Goal: Navigation & Orientation: Find specific page/section

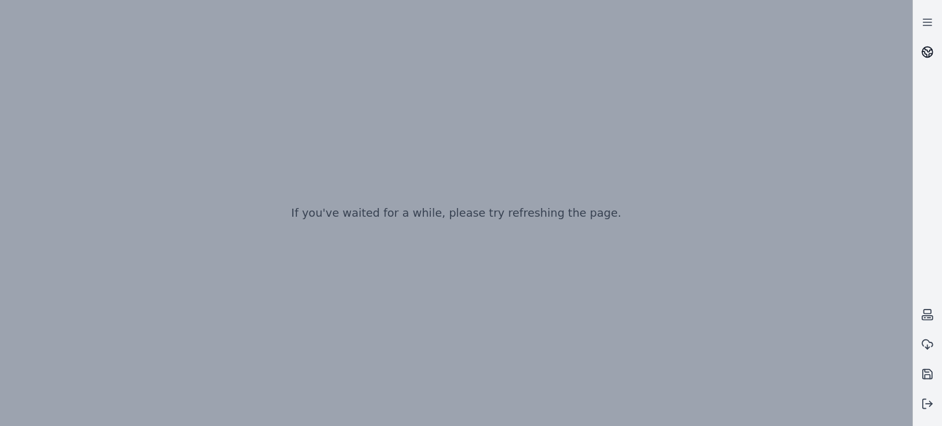
click at [929, 49] on icon at bounding box center [927, 52] width 12 height 12
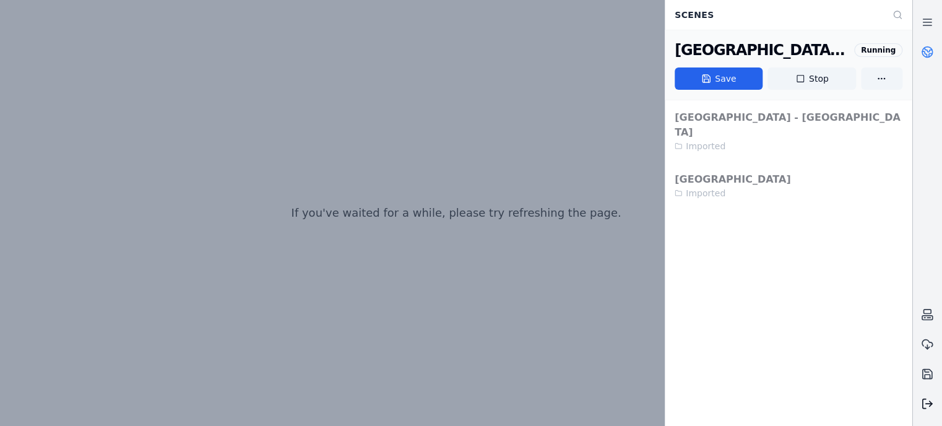
click at [930, 407] on icon at bounding box center [927, 404] width 12 height 12
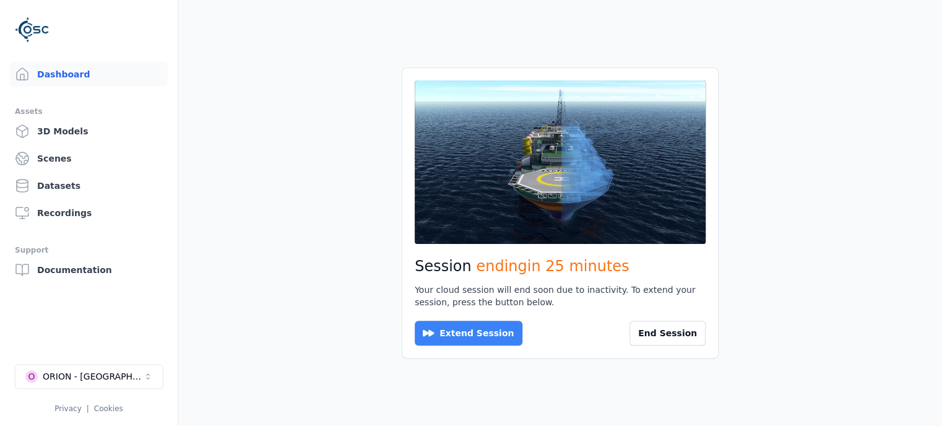
click at [464, 336] on button "Extend Session" at bounding box center [469, 333] width 108 height 25
click at [450, 336] on button "Reconnect" at bounding box center [449, 333] width 69 height 25
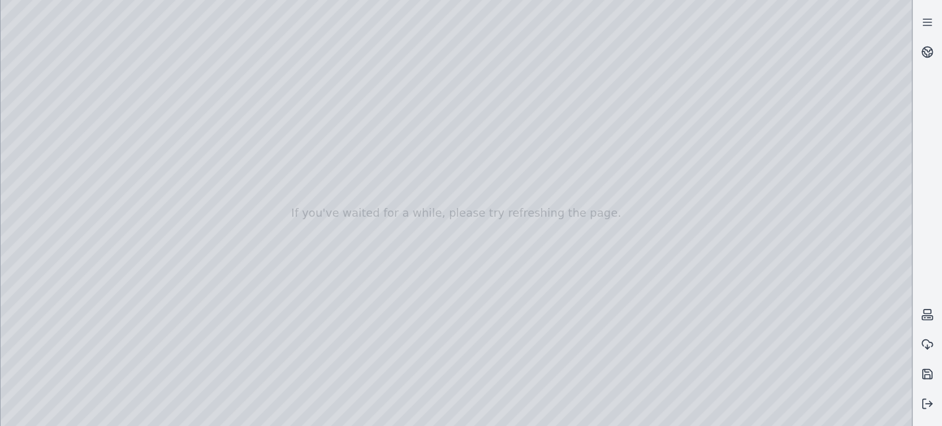
click at [367, 100] on div at bounding box center [456, 213] width 911 height 426
drag, startPoint x: 409, startPoint y: 122, endPoint x: 424, endPoint y: 168, distance: 48.2
click at [424, 168] on div at bounding box center [456, 213] width 911 height 426
drag, startPoint x: 403, startPoint y: 114, endPoint x: 407, endPoint y: 158, distance: 44.1
drag, startPoint x: 409, startPoint y: 156, endPoint x: 401, endPoint y: 113, distance: 43.5
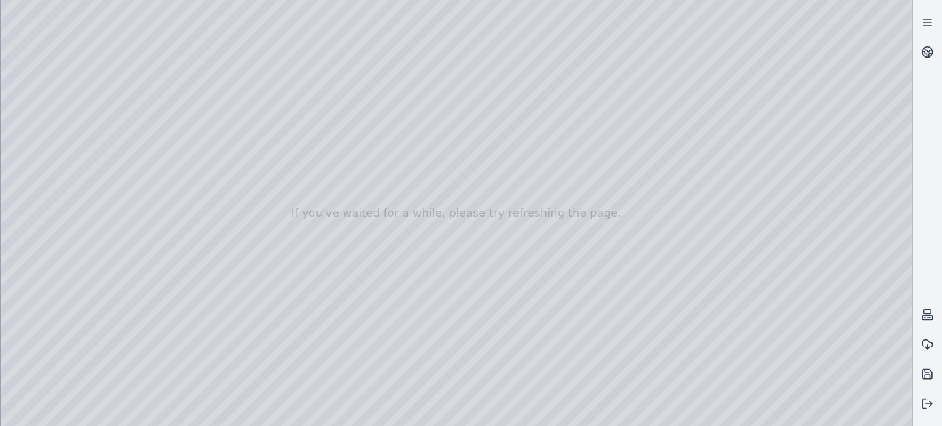
drag, startPoint x: 510, startPoint y: 189, endPoint x: 537, endPoint y: 256, distance: 72.8
drag, startPoint x: 567, startPoint y: 244, endPoint x: 567, endPoint y: 264, distance: 19.8
drag, startPoint x: 563, startPoint y: 261, endPoint x: 793, endPoint y: 121, distance: 269.0
drag, startPoint x: 246, startPoint y: 209, endPoint x: 75, endPoint y: 148, distance: 181.9
drag, startPoint x: 680, startPoint y: 178, endPoint x: 706, endPoint y: 247, distance: 73.5
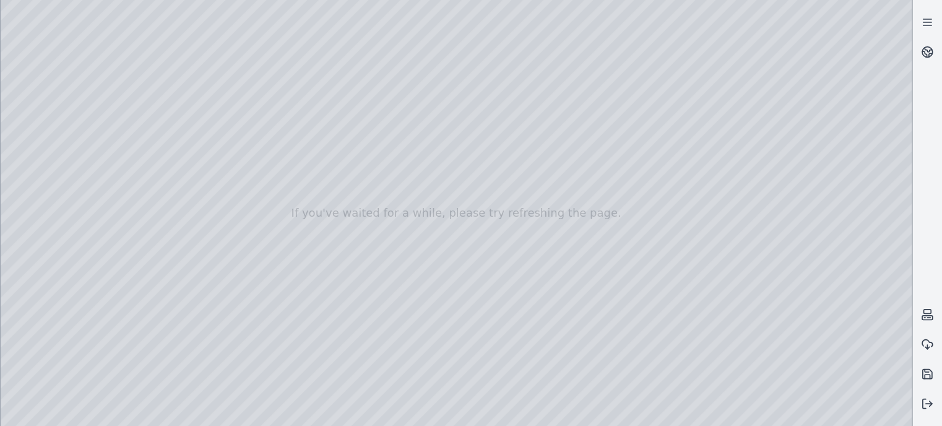
drag, startPoint x: 479, startPoint y: 261, endPoint x: 161, endPoint y: 163, distance: 332.2
drag, startPoint x: 187, startPoint y: 123, endPoint x: 494, endPoint y: 258, distance: 335.5
drag, startPoint x: 582, startPoint y: 116, endPoint x: 555, endPoint y: 237, distance: 124.2
drag, startPoint x: 525, startPoint y: 266, endPoint x: 511, endPoint y: 276, distance: 17.2
drag, startPoint x: 547, startPoint y: 230, endPoint x: 533, endPoint y: 318, distance: 89.1
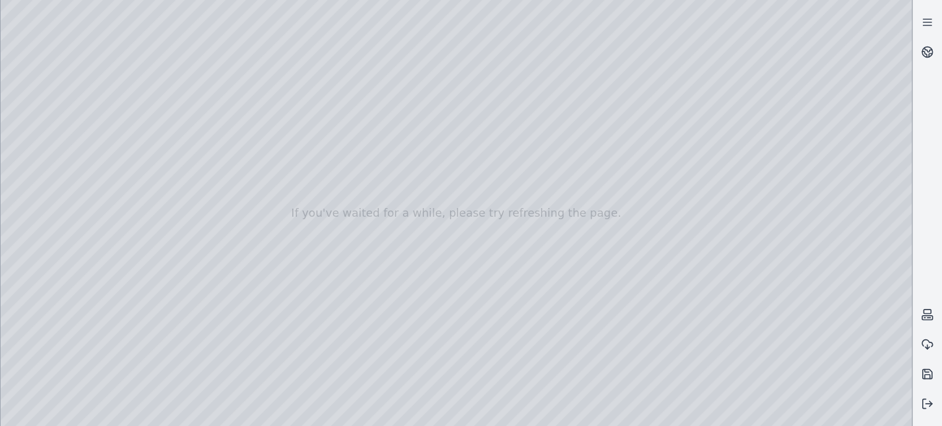
drag, startPoint x: 439, startPoint y: 116, endPoint x: 535, endPoint y: 74, distance: 104.8
drag, startPoint x: 310, startPoint y: 181, endPoint x: 274, endPoint y: 209, distance: 45.9
drag, startPoint x: 641, startPoint y: 236, endPoint x: 396, endPoint y: 200, distance: 247.8
drag, startPoint x: 611, startPoint y: 181, endPoint x: 461, endPoint y: 70, distance: 186.2
drag, startPoint x: 606, startPoint y: 303, endPoint x: 552, endPoint y: 240, distance: 82.6
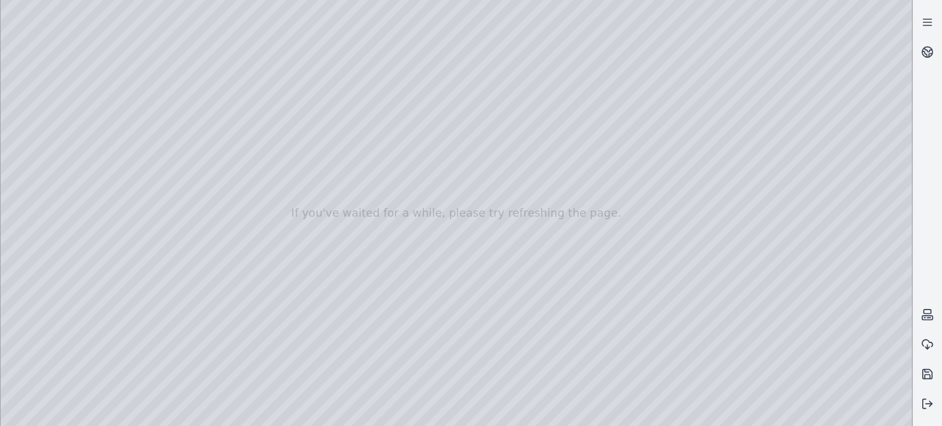
drag, startPoint x: 575, startPoint y: 235, endPoint x: 491, endPoint y: 276, distance: 92.8
drag, startPoint x: 419, startPoint y: 326, endPoint x: 417, endPoint y: 63, distance: 263.2
click at [831, 420] on div at bounding box center [456, 213] width 911 height 426
click at [427, 133] on div at bounding box center [456, 213] width 911 height 426
drag, startPoint x: 537, startPoint y: 231, endPoint x: 527, endPoint y: 334, distance: 103.9
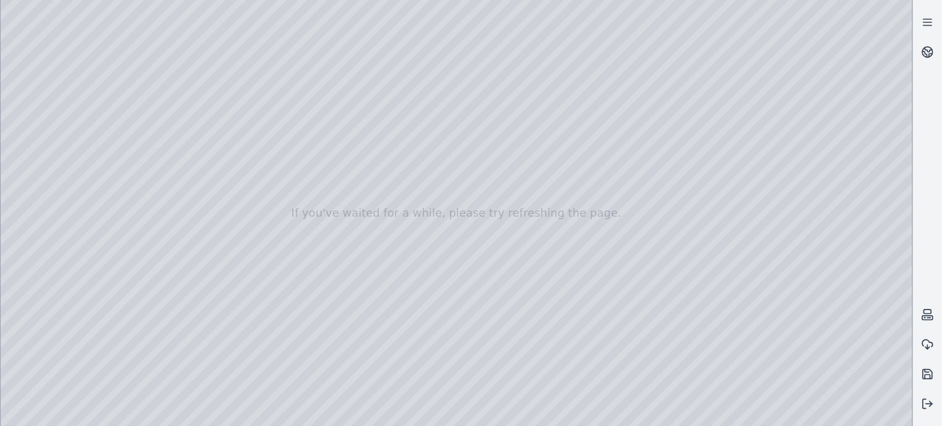
drag, startPoint x: 523, startPoint y: 254, endPoint x: 16, endPoint y: 245, distance: 506.6
drag, startPoint x: 365, startPoint y: 220, endPoint x: 337, endPoint y: 232, distance: 30.2
click at [490, 212] on div at bounding box center [456, 213] width 911 height 426
click at [505, 240] on div at bounding box center [456, 213] width 911 height 426
drag, startPoint x: 398, startPoint y: 222, endPoint x: 627, endPoint y: 252, distance: 231.0
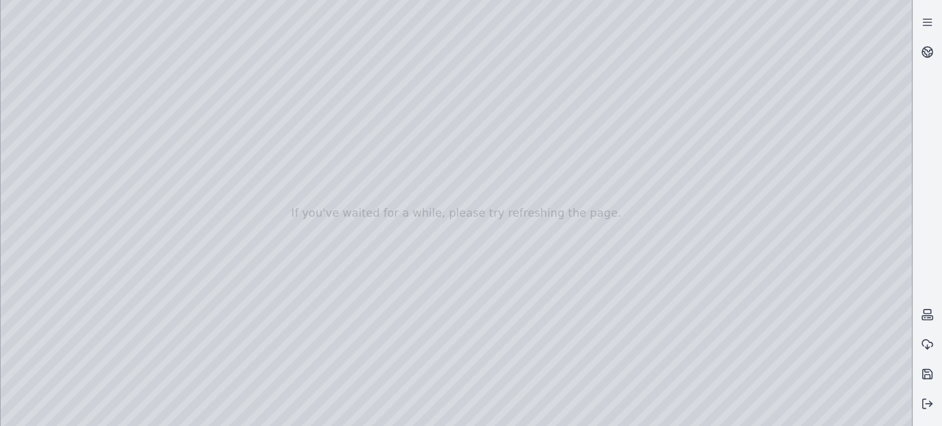
click at [627, 252] on div at bounding box center [456, 213] width 911 height 426
click at [780, 422] on div at bounding box center [456, 213] width 911 height 426
drag, startPoint x: 553, startPoint y: 308, endPoint x: 565, endPoint y: 294, distance: 18.4
click at [565, 292] on div at bounding box center [456, 213] width 911 height 426
drag, startPoint x: 432, startPoint y: 353, endPoint x: 497, endPoint y: 334, distance: 67.8
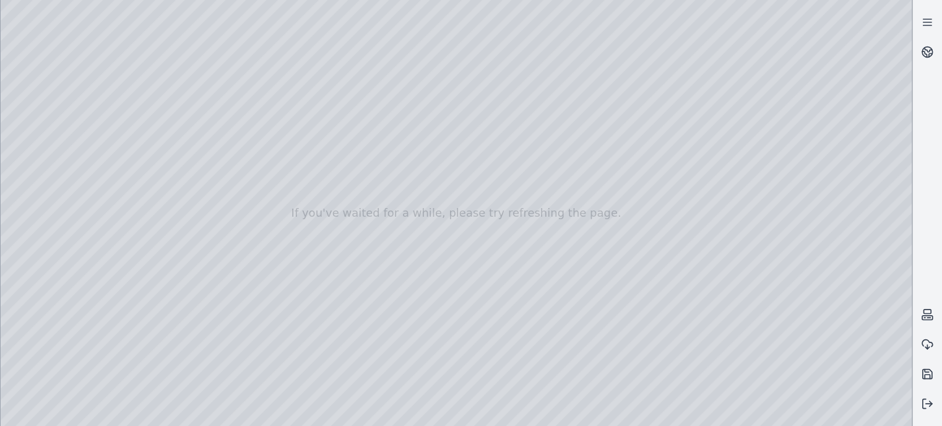
click at [497, 334] on div at bounding box center [456, 213] width 911 height 426
drag, startPoint x: 482, startPoint y: 347, endPoint x: 550, endPoint y: 282, distance: 93.7
drag, startPoint x: 488, startPoint y: 257, endPoint x: 355, endPoint y: 250, distance: 132.7
drag, startPoint x: 450, startPoint y: 202, endPoint x: 441, endPoint y: 201, distance: 8.9
drag, startPoint x: 441, startPoint y: 201, endPoint x: 383, endPoint y: 188, distance: 59.0
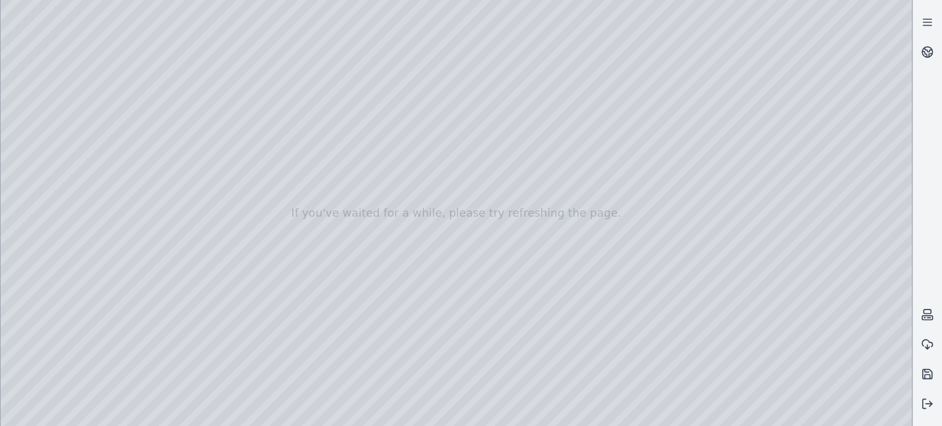
drag, startPoint x: 358, startPoint y: 193, endPoint x: 328, endPoint y: 391, distance: 200.4
drag, startPoint x: 406, startPoint y: 168, endPoint x: 418, endPoint y: 365, distance: 197.3
drag, startPoint x: 692, startPoint y: 113, endPoint x: 530, endPoint y: 117, distance: 162.3
drag, startPoint x: 401, startPoint y: 195, endPoint x: 537, endPoint y: 189, distance: 137.0
click at [537, 189] on div at bounding box center [456, 213] width 911 height 426
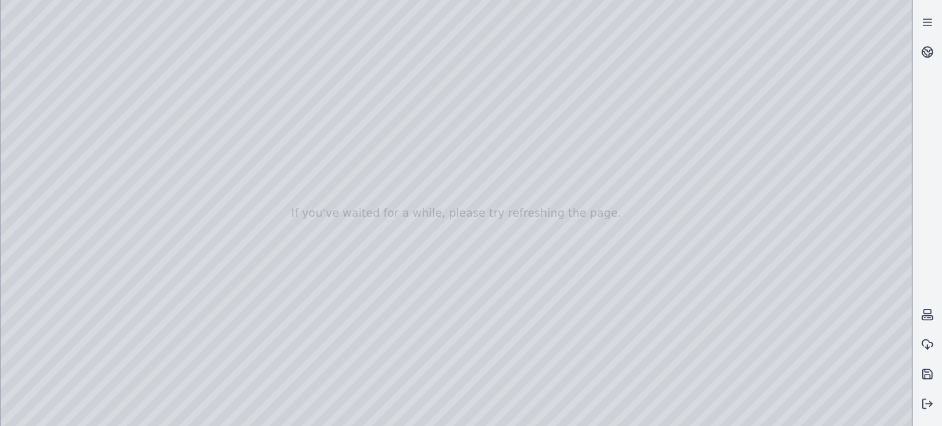
click at [225, 158] on div at bounding box center [456, 213] width 911 height 426
click at [780, 418] on div at bounding box center [456, 213] width 911 height 426
click at [802, 417] on div at bounding box center [456, 213] width 911 height 426
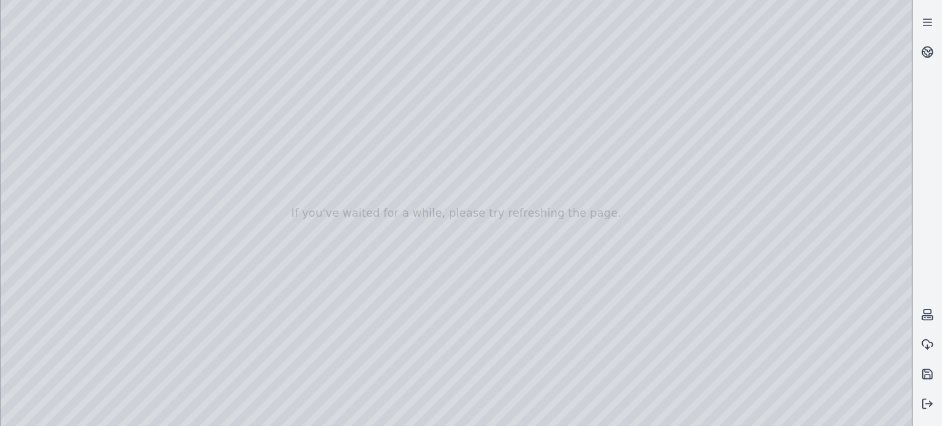
click at [776, 415] on div at bounding box center [456, 213] width 911 height 426
drag, startPoint x: 685, startPoint y: 245, endPoint x: 275, endPoint y: 220, distance: 411.3
drag, startPoint x: 461, startPoint y: 262, endPoint x: 393, endPoint y: 263, distance: 67.5
drag, startPoint x: 523, startPoint y: 336, endPoint x: 488, endPoint y: 325, distance: 36.2
drag, startPoint x: 712, startPoint y: 320, endPoint x: 672, endPoint y: 318, distance: 39.7
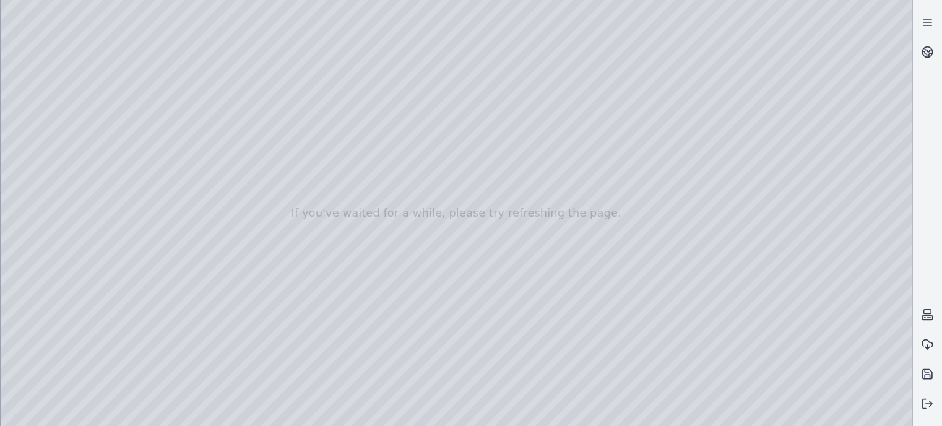
click at [42, 88] on div at bounding box center [456, 213] width 911 height 426
click at [51, 121] on div at bounding box center [456, 213] width 911 height 426
click at [198, 184] on div at bounding box center [456, 213] width 911 height 426
click at [196, 183] on div at bounding box center [456, 213] width 911 height 426
click at [191, 120] on div at bounding box center [456, 213] width 911 height 426
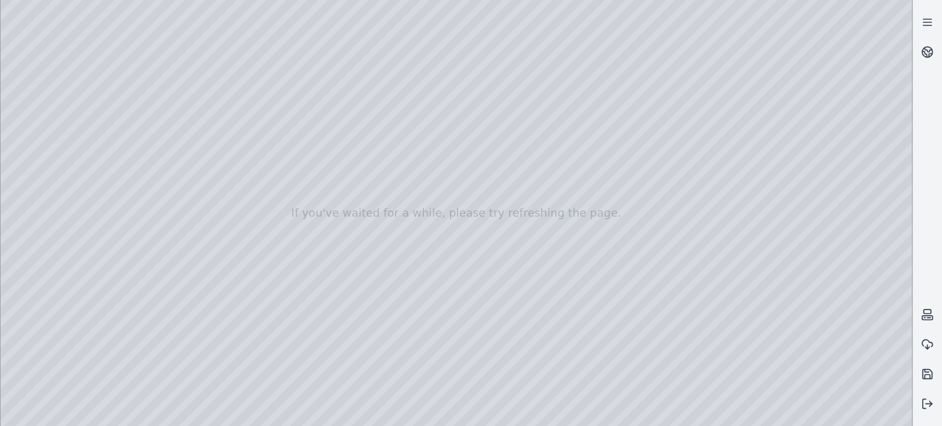
click at [194, 121] on div at bounding box center [456, 213] width 911 height 426
click at [43, 175] on div at bounding box center [456, 213] width 911 height 426
click at [43, 247] on div at bounding box center [456, 213] width 911 height 426
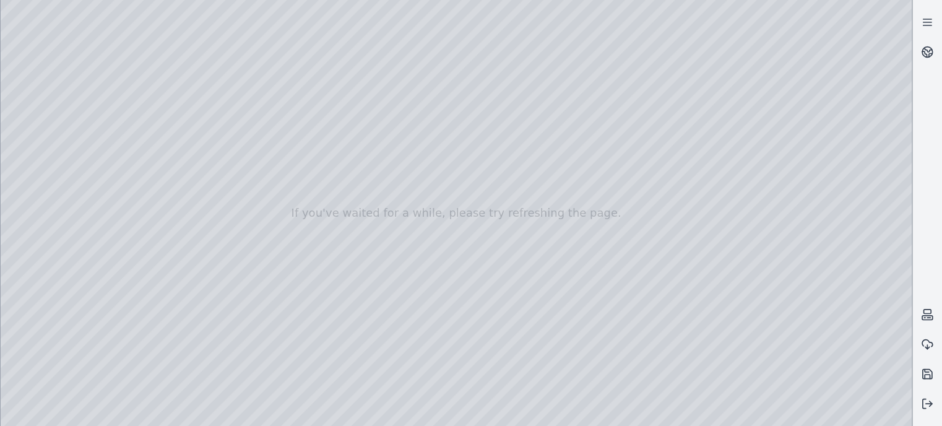
click at [46, 155] on div at bounding box center [456, 213] width 911 height 426
click at [155, 254] on div at bounding box center [456, 213] width 911 height 426
drag, startPoint x: 134, startPoint y: 257, endPoint x: 167, endPoint y: 261, distance: 33.0
click at [167, 261] on div at bounding box center [456, 213] width 911 height 426
drag, startPoint x: 138, startPoint y: 319, endPoint x: 186, endPoint y: 327, distance: 48.3
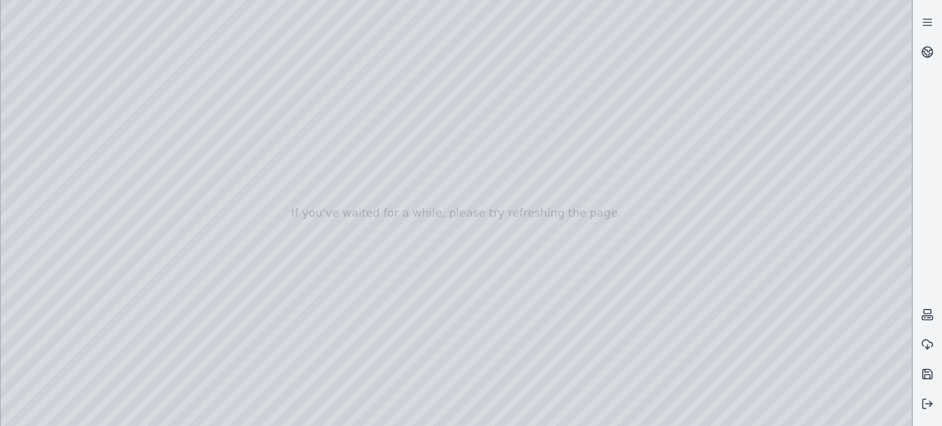
click at [186, 327] on div at bounding box center [456, 213] width 911 height 426
drag, startPoint x: 140, startPoint y: 187, endPoint x: 183, endPoint y: 195, distance: 44.1
click at [183, 195] on div at bounding box center [456, 213] width 911 height 426
drag, startPoint x: 141, startPoint y: 124, endPoint x: 180, endPoint y: 127, distance: 39.7
click at [181, 127] on div at bounding box center [456, 213] width 911 height 426
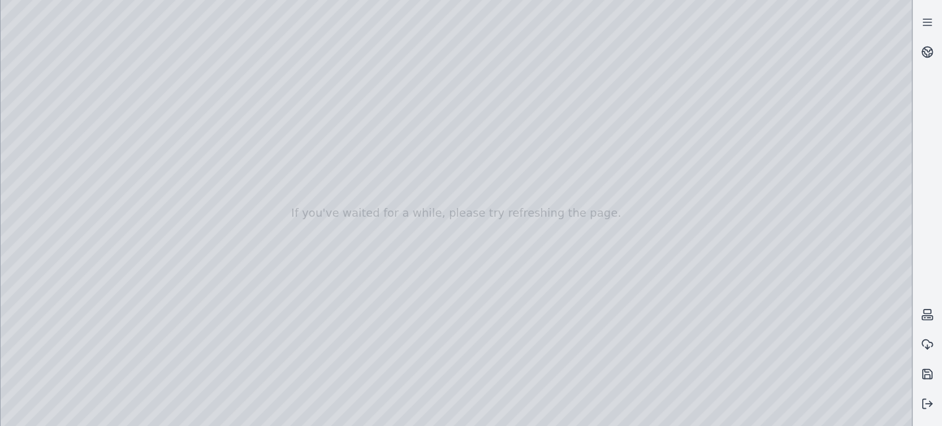
click at [183, 386] on div at bounding box center [456, 213] width 911 height 426
click at [369, 106] on div at bounding box center [456, 213] width 911 height 426
click at [80, 28] on div at bounding box center [456, 213] width 911 height 426
drag, startPoint x: 602, startPoint y: 198, endPoint x: 570, endPoint y: 189, distance: 33.2
click at [570, 189] on div at bounding box center [456, 213] width 911 height 426
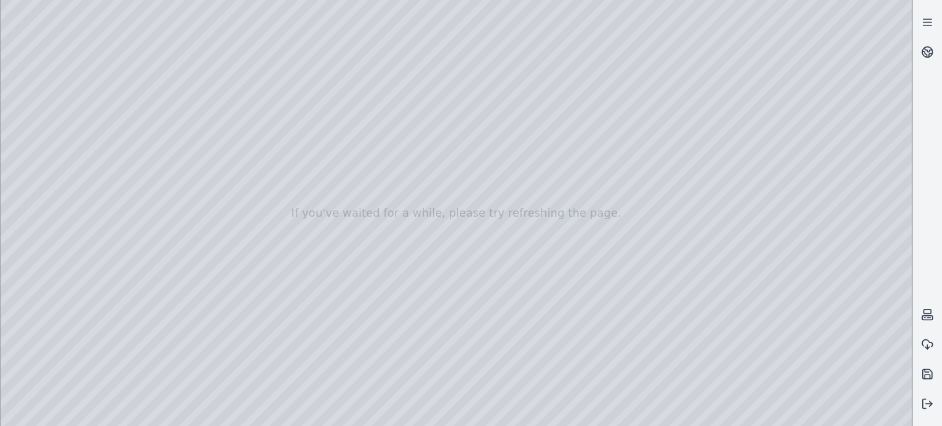
drag, startPoint x: 608, startPoint y: 222, endPoint x: 579, endPoint y: 204, distance: 34.2
drag, startPoint x: 586, startPoint y: 205, endPoint x: 573, endPoint y: 329, distance: 125.1
drag, startPoint x: 711, startPoint y: 183, endPoint x: 597, endPoint y: 317, distance: 176.2
drag, startPoint x: 597, startPoint y: 317, endPoint x: 585, endPoint y: 314, distance: 12.8
drag, startPoint x: 566, startPoint y: 297, endPoint x: 525, endPoint y: 347, distance: 64.7
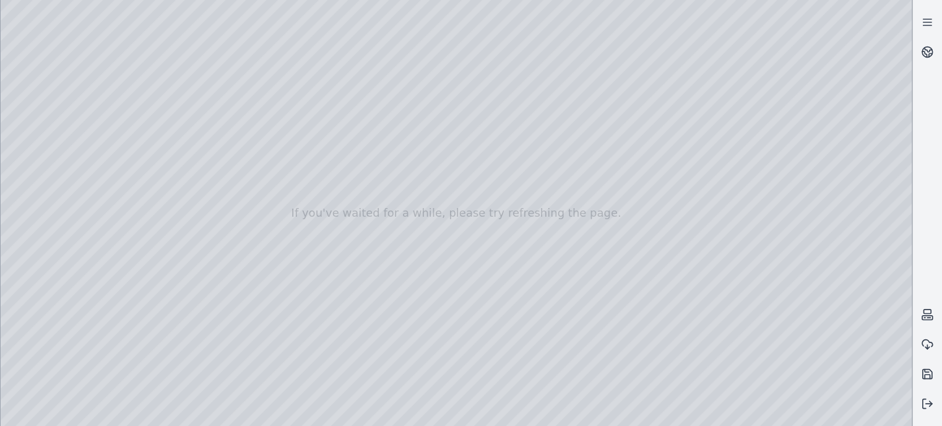
drag, startPoint x: 588, startPoint y: 173, endPoint x: 583, endPoint y: 232, distance: 59.7
click at [48, 175] on div at bounding box center [456, 213] width 911 height 426
click at [139, 344] on div at bounding box center [456, 213] width 911 height 426
click at [136, 344] on div at bounding box center [456, 213] width 911 height 426
click at [151, 342] on div at bounding box center [456, 213] width 911 height 426
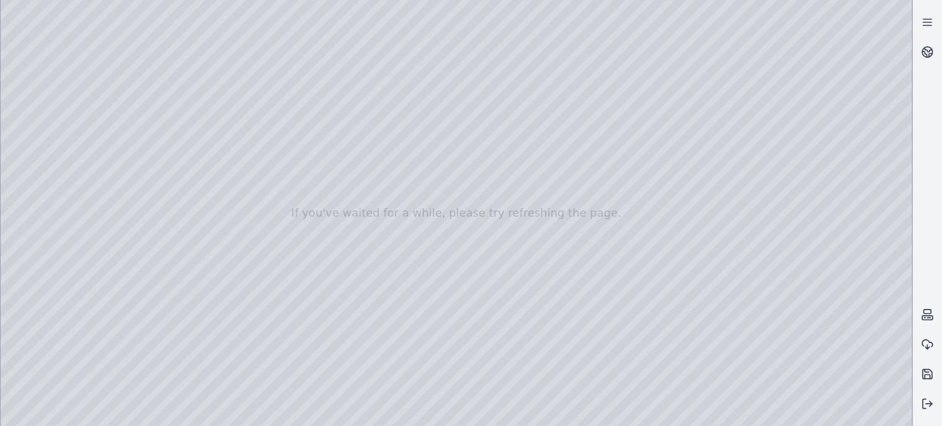
click at [183, 386] on div at bounding box center [456, 213] width 911 height 426
drag, startPoint x: 445, startPoint y: 231, endPoint x: 451, endPoint y: 245, distance: 15.0
click at [451, 245] on div at bounding box center [456, 213] width 911 height 426
drag, startPoint x: 516, startPoint y: 245, endPoint x: 526, endPoint y: 191, distance: 55.3
click at [175, 342] on div at bounding box center [456, 213] width 911 height 426
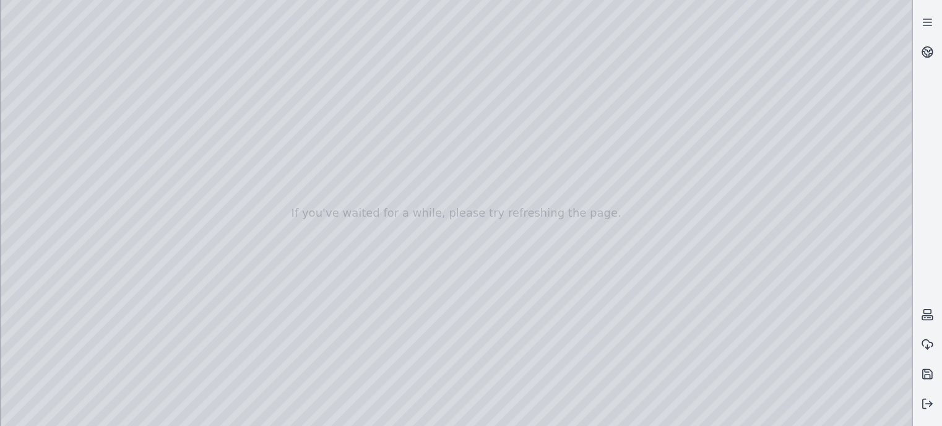
click at [175, 388] on div at bounding box center [456, 213] width 911 height 426
drag, startPoint x: 441, startPoint y: 311, endPoint x: 443, endPoint y: 341, distance: 30.4
drag, startPoint x: 458, startPoint y: 258, endPoint x: 459, endPoint y: 246, distance: 11.8
click at [131, 311] on div at bounding box center [456, 213] width 911 height 426
click at [178, 383] on div at bounding box center [456, 213] width 911 height 426
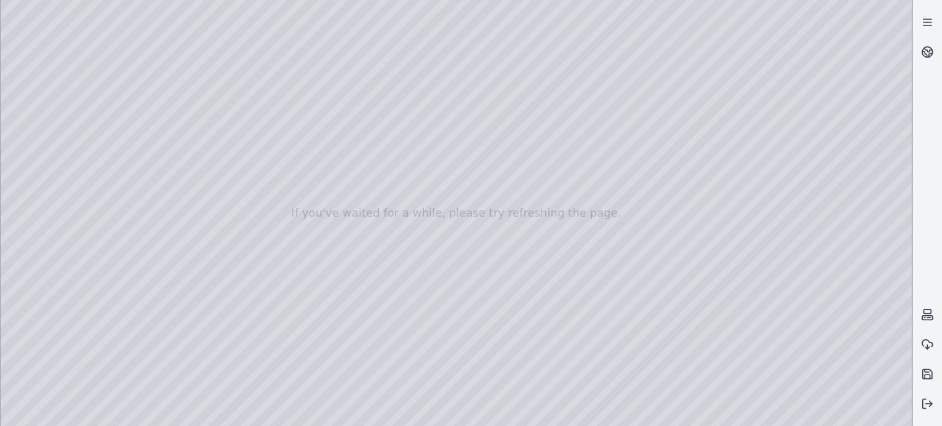
click at [154, 279] on div at bounding box center [456, 213] width 911 height 426
click at [96, 310] on div at bounding box center [456, 213] width 911 height 426
click at [176, 384] on div at bounding box center [456, 213] width 911 height 426
click at [111, 280] on div at bounding box center [456, 213] width 911 height 426
click at [182, 385] on div at bounding box center [456, 213] width 911 height 426
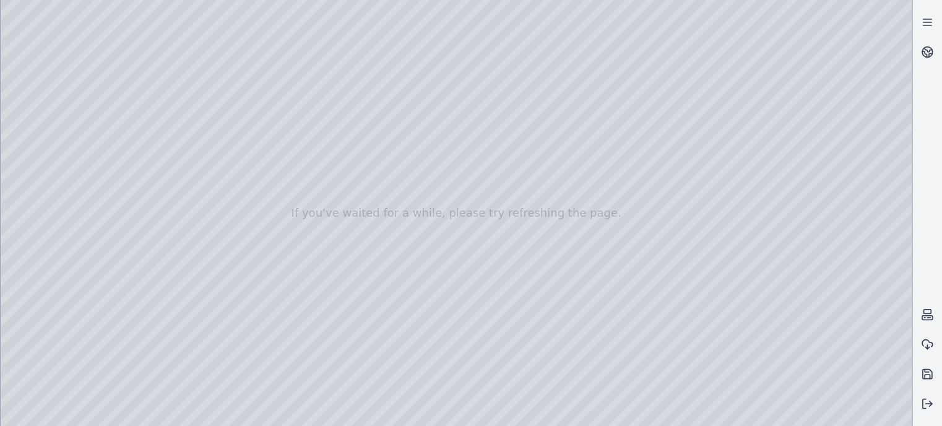
click at [115, 246] on div at bounding box center [456, 213] width 911 height 426
click at [186, 388] on div at bounding box center [456, 213] width 911 height 426
click at [154, 245] on div at bounding box center [456, 213] width 911 height 426
click at [94, 245] on div at bounding box center [456, 213] width 911 height 426
click at [97, 344] on div at bounding box center [456, 213] width 911 height 426
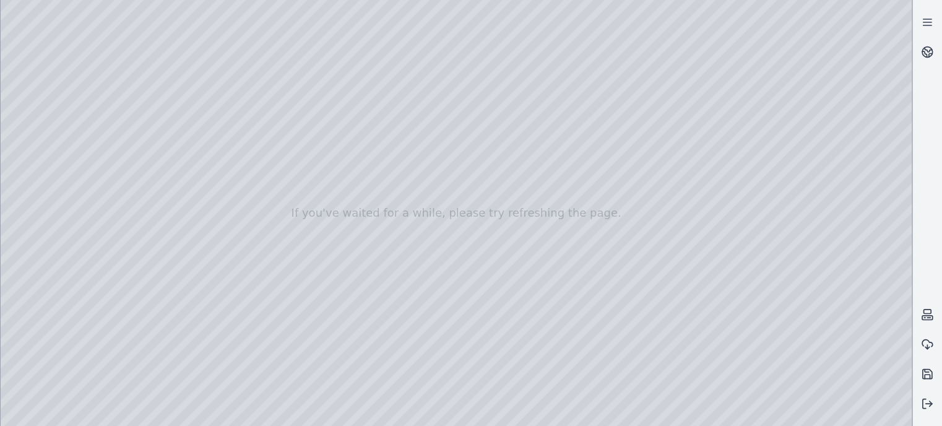
click at [94, 281] on div at bounding box center [456, 213] width 911 height 426
click at [177, 383] on div at bounding box center [456, 213] width 911 height 426
click at [40, 140] on div at bounding box center [456, 213] width 911 height 426
click at [166, 211] on div at bounding box center [456, 213] width 911 height 426
click at [188, 385] on div at bounding box center [456, 213] width 911 height 426
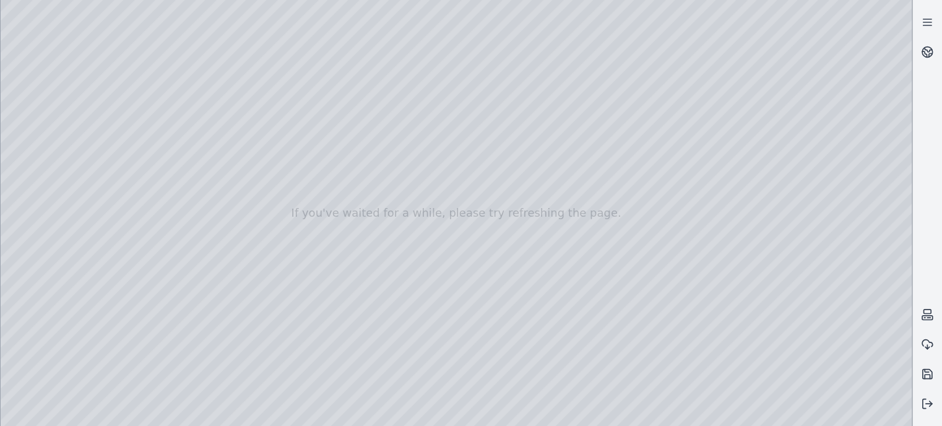
click at [96, 212] on div at bounding box center [456, 213] width 911 height 426
click at [173, 383] on div at bounding box center [456, 213] width 911 height 426
click at [136, 277] on div at bounding box center [456, 213] width 911 height 426
click at [161, 274] on div at bounding box center [456, 213] width 911 height 426
click at [44, 154] on div at bounding box center [456, 213] width 911 height 426
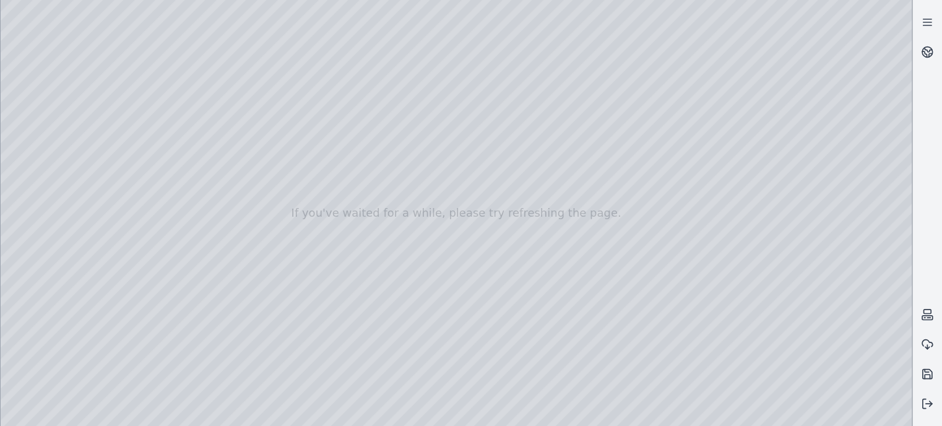
click at [167, 122] on div at bounding box center [456, 213] width 911 height 426
click at [147, 125] on div at bounding box center [456, 213] width 911 height 426
click at [152, 153] on div at bounding box center [456, 213] width 911 height 426
click at [158, 191] on div at bounding box center [456, 213] width 911 height 426
click at [153, 257] on div at bounding box center [456, 213] width 911 height 426
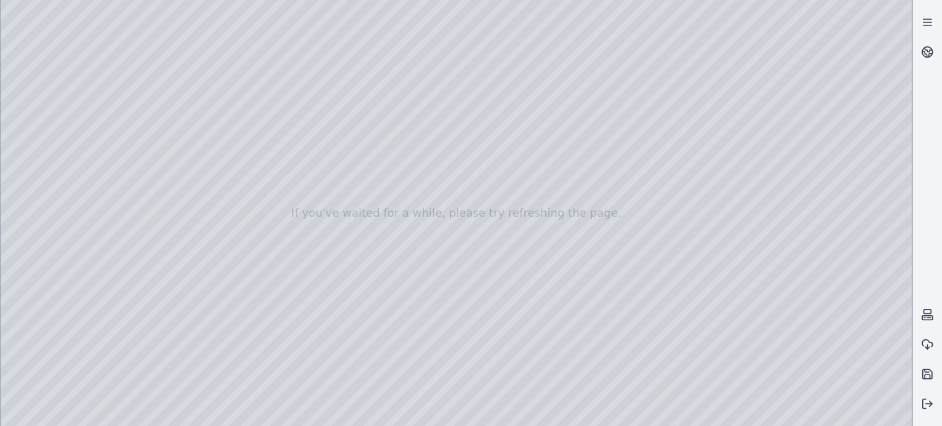
click at [159, 322] on div at bounding box center [456, 213] width 911 height 426
click at [179, 386] on div at bounding box center [456, 213] width 911 height 426
click at [61, 128] on div at bounding box center [456, 213] width 911 height 426
click at [60, 188] on div at bounding box center [456, 213] width 911 height 426
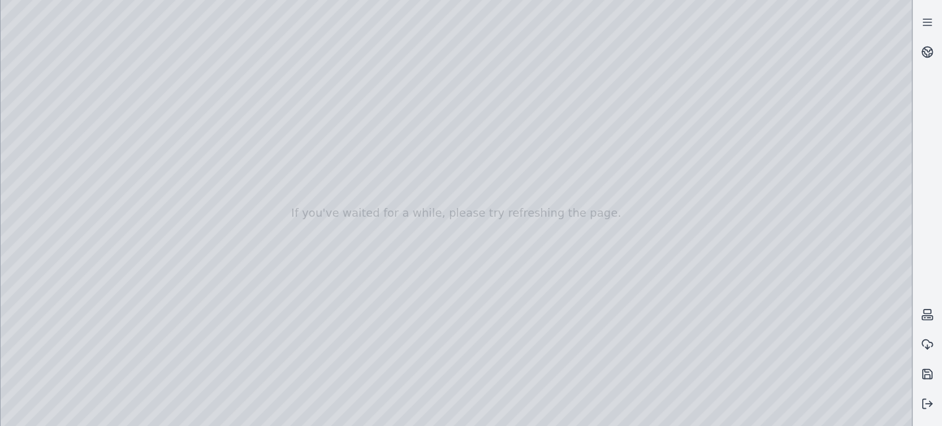
click at [47, 170] on div at bounding box center [456, 213] width 911 height 426
click at [46, 155] on div at bounding box center [456, 213] width 911 height 426
click at [44, 192] on div at bounding box center [456, 213] width 911 height 426
click at [45, 188] on div at bounding box center [456, 213] width 911 height 426
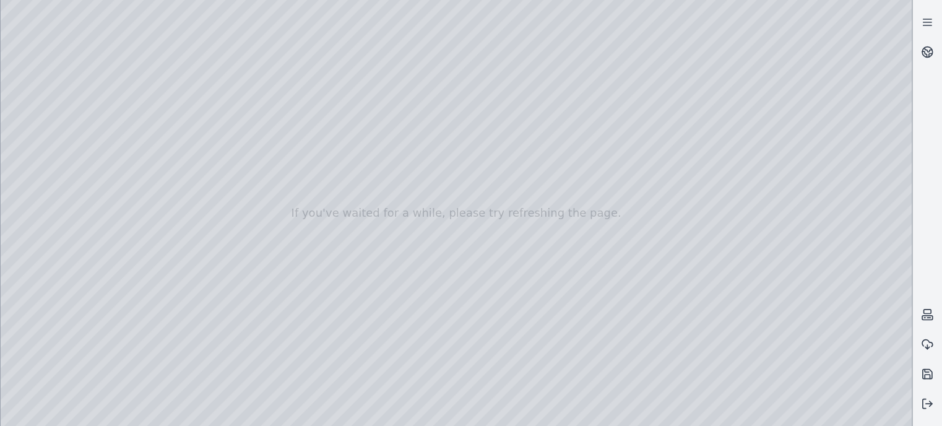
click at [45, 188] on div at bounding box center [456, 213] width 911 height 426
drag, startPoint x: 416, startPoint y: 186, endPoint x: 429, endPoint y: 206, distance: 24.2
click at [429, 206] on div at bounding box center [456, 213] width 911 height 426
click at [440, 92] on div at bounding box center [456, 213] width 911 height 426
click at [369, 85] on div at bounding box center [456, 213] width 911 height 426
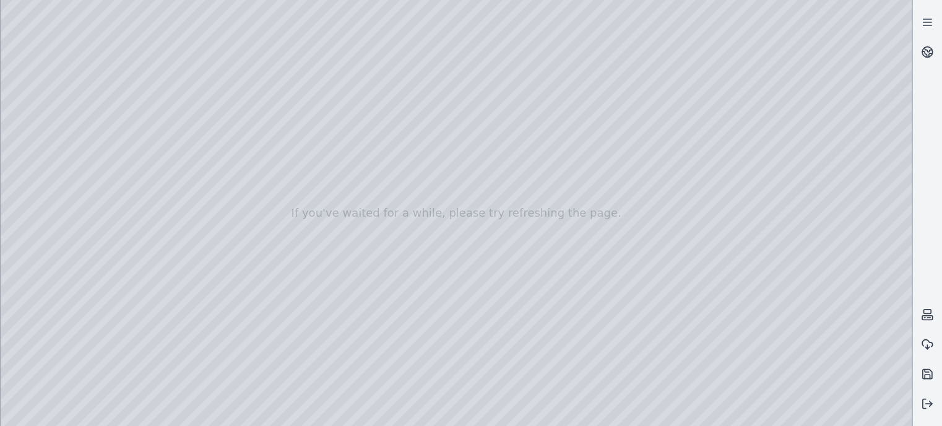
click at [368, 90] on div at bounding box center [456, 213] width 911 height 426
click at [399, 137] on div at bounding box center [456, 213] width 911 height 426
click at [372, 88] on div at bounding box center [456, 213] width 911 height 426
click at [439, 92] on div at bounding box center [456, 213] width 911 height 426
click at [479, 83] on div at bounding box center [456, 213] width 911 height 426
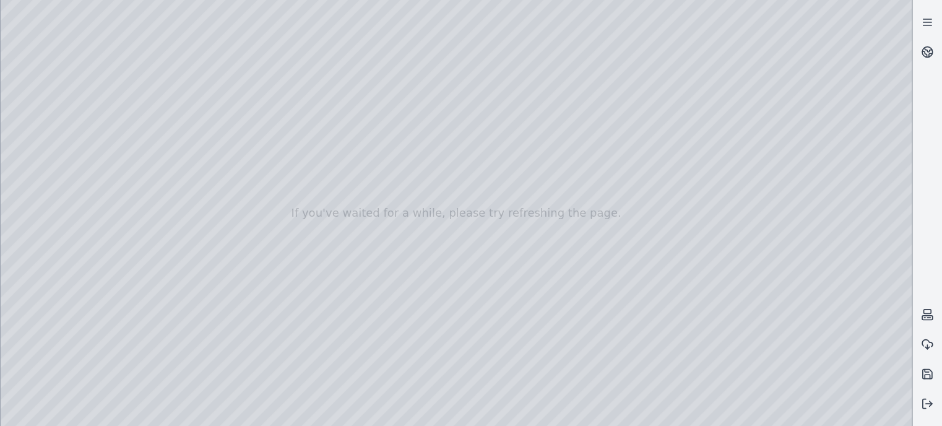
click at [476, 85] on div at bounding box center [456, 213] width 911 height 426
click at [474, 86] on div at bounding box center [456, 213] width 911 height 426
click at [479, 84] on div at bounding box center [456, 213] width 911 height 426
click at [633, 100] on div at bounding box center [456, 213] width 911 height 426
click at [619, 102] on div at bounding box center [456, 213] width 911 height 426
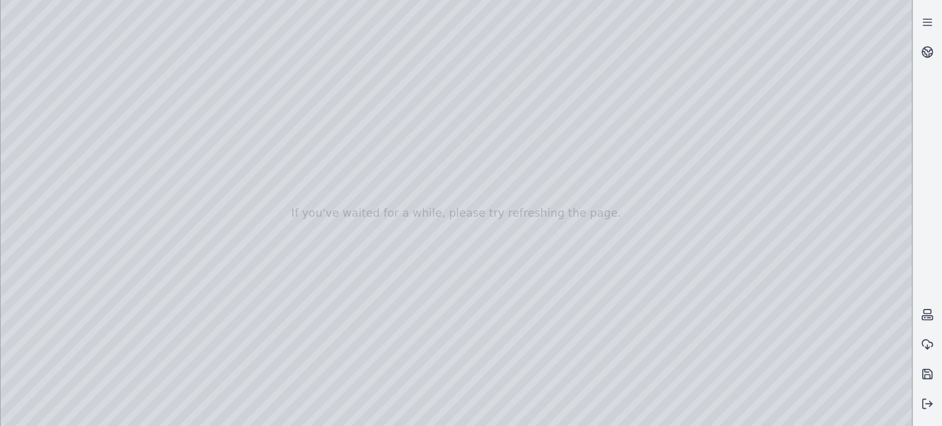
click at [619, 103] on div at bounding box center [456, 213] width 911 height 426
drag, startPoint x: 502, startPoint y: 36, endPoint x: 461, endPoint y: 39, distance: 41.0
click at [461, 39] on div at bounding box center [456, 213] width 911 height 426
click at [165, 89] on div at bounding box center [456, 213] width 911 height 426
click at [271, 90] on div at bounding box center [456, 213] width 911 height 426
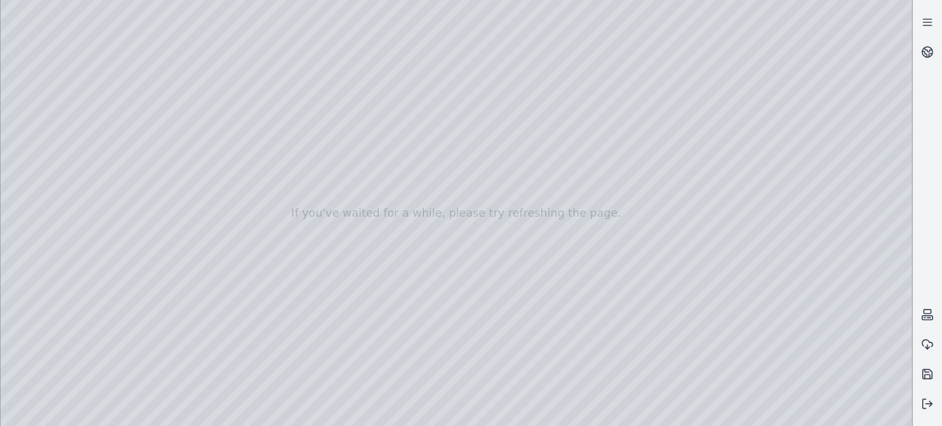
click at [516, 93] on div at bounding box center [456, 213] width 911 height 426
drag, startPoint x: 532, startPoint y: 96, endPoint x: 627, endPoint y: 80, distance: 96.1
click at [541, 133] on div at bounding box center [456, 213] width 911 height 426
drag, startPoint x: 684, startPoint y: 198, endPoint x: 672, endPoint y: 195, distance: 11.4
click at [672, 195] on div at bounding box center [456, 213] width 911 height 426
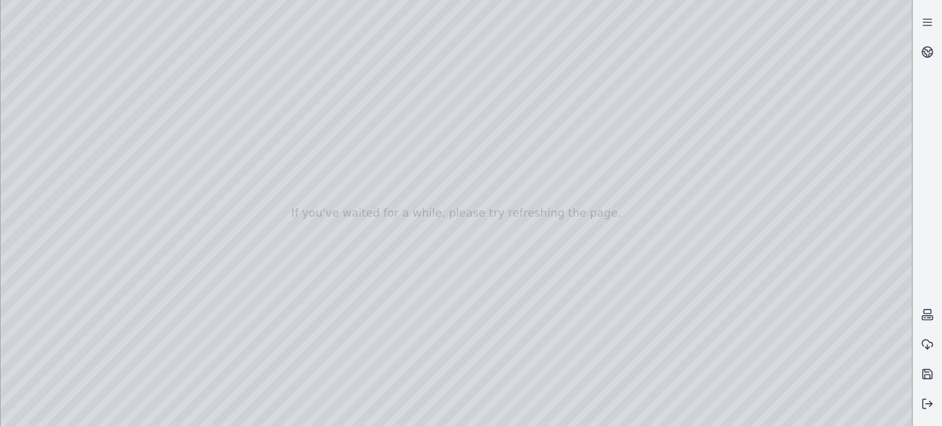
click at [669, 176] on div at bounding box center [456, 213] width 911 height 426
click at [577, 205] on div at bounding box center [456, 213] width 911 height 426
click at [294, 270] on div at bounding box center [456, 213] width 911 height 426
click at [618, 232] on div at bounding box center [456, 213] width 911 height 426
click at [624, 185] on div at bounding box center [456, 213] width 911 height 426
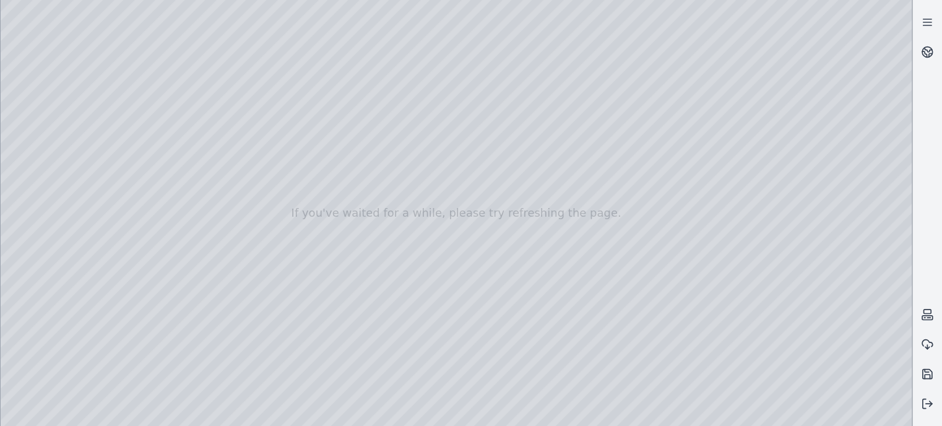
click at [40, 173] on div at bounding box center [456, 213] width 911 height 426
click at [519, 147] on div at bounding box center [456, 213] width 911 height 426
click at [544, 184] on div at bounding box center [456, 213] width 911 height 426
click at [623, 181] on div at bounding box center [456, 213] width 911 height 426
click at [622, 183] on div at bounding box center [456, 213] width 911 height 426
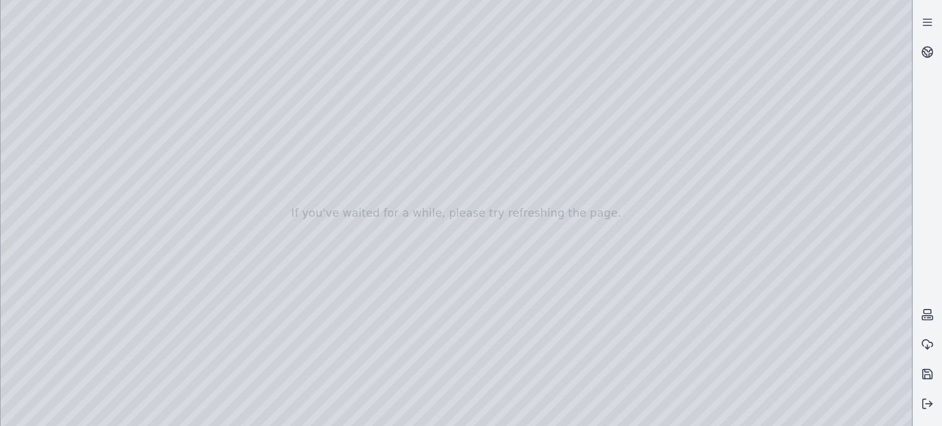
click at [622, 183] on div at bounding box center [456, 213] width 911 height 426
drag, startPoint x: 622, startPoint y: 183, endPoint x: 516, endPoint y: 193, distance: 105.8
click at [516, 193] on div at bounding box center [456, 213] width 911 height 426
drag, startPoint x: 623, startPoint y: 182, endPoint x: 613, endPoint y: 166, distance: 18.9
click at [613, 166] on div at bounding box center [456, 213] width 911 height 426
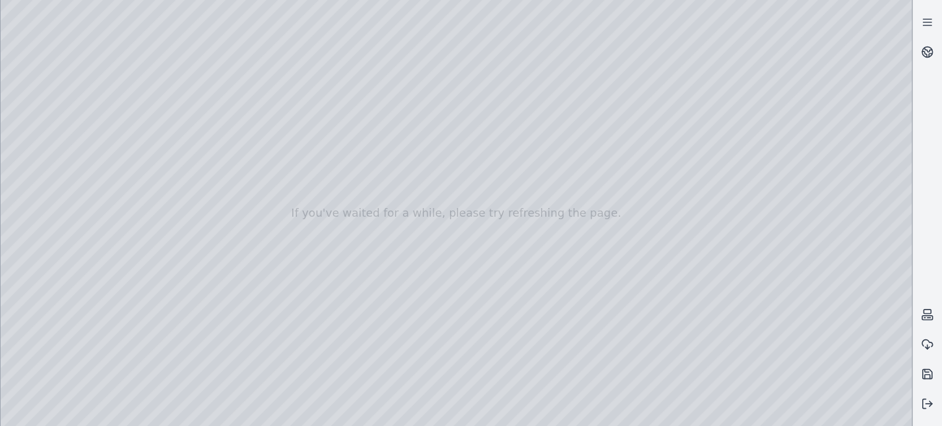
click at [613, 155] on div at bounding box center [456, 213] width 911 height 426
click at [632, 196] on div at bounding box center [456, 213] width 911 height 426
click at [568, 120] on div at bounding box center [456, 213] width 911 height 426
drag, startPoint x: 627, startPoint y: 101, endPoint x: 546, endPoint y: 110, distance: 81.0
click at [546, 110] on div at bounding box center [456, 213] width 911 height 426
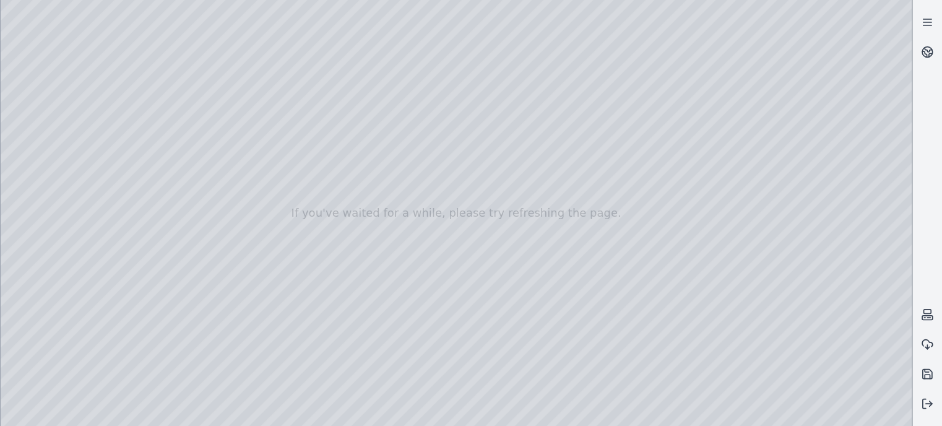
drag, startPoint x: 676, startPoint y: 115, endPoint x: 87, endPoint y: 161, distance: 591.2
drag, startPoint x: 401, startPoint y: 106, endPoint x: 329, endPoint y: 38, distance: 98.5
drag, startPoint x: 297, startPoint y: 246, endPoint x: 385, endPoint y: 225, distance: 89.7
click at [385, 225] on div at bounding box center [456, 213] width 911 height 426
drag, startPoint x: 322, startPoint y: 259, endPoint x: 326, endPoint y: 266, distance: 7.2
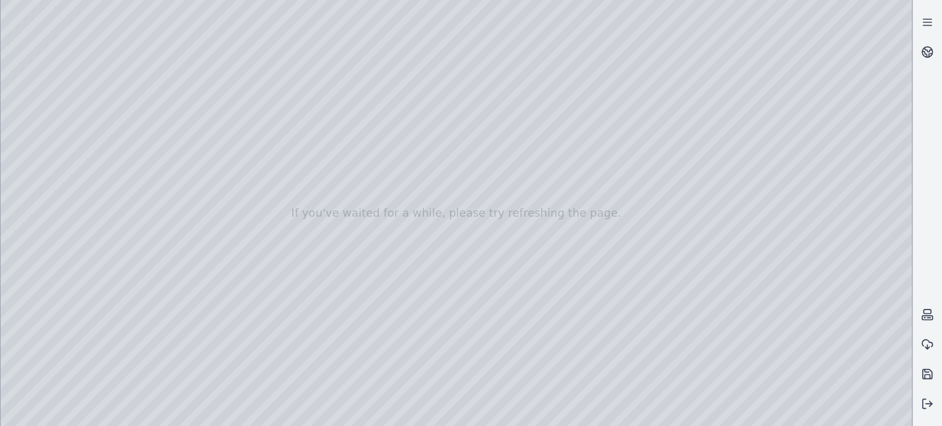
drag, startPoint x: 345, startPoint y: 261, endPoint x: 391, endPoint y: 360, distance: 109.7
drag, startPoint x: 388, startPoint y: 193, endPoint x: 420, endPoint y: 236, distance: 53.5
click at [420, 236] on div at bounding box center [456, 213] width 911 height 426
drag, startPoint x: 332, startPoint y: 215, endPoint x: 281, endPoint y: 202, distance: 52.3
drag, startPoint x: 279, startPoint y: 200, endPoint x: 271, endPoint y: 172, distance: 29.6
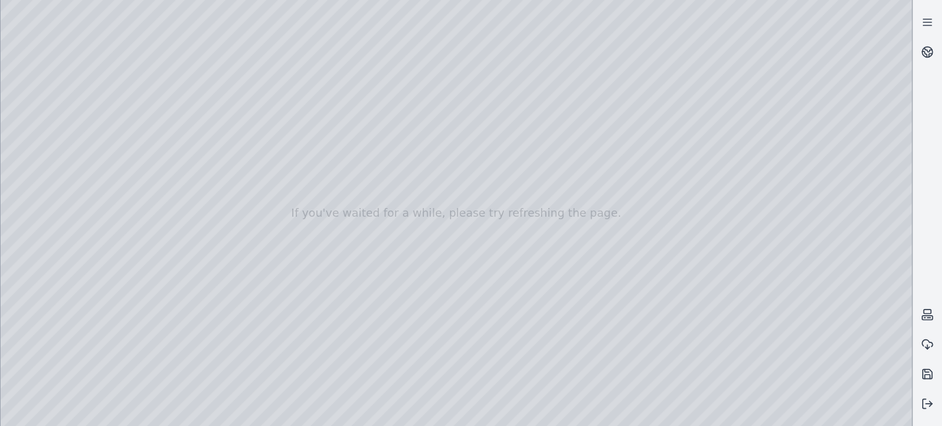
drag, startPoint x: 667, startPoint y: 199, endPoint x: 672, endPoint y: 238, distance: 38.8
click at [672, 238] on div at bounding box center [456, 213] width 911 height 426
drag, startPoint x: 690, startPoint y: 203, endPoint x: 680, endPoint y: 239, distance: 37.3
drag, startPoint x: 635, startPoint y: 160, endPoint x: 646, endPoint y: 184, distance: 26.6
drag, startPoint x: 614, startPoint y: 79, endPoint x: 608, endPoint y: 77, distance: 6.7
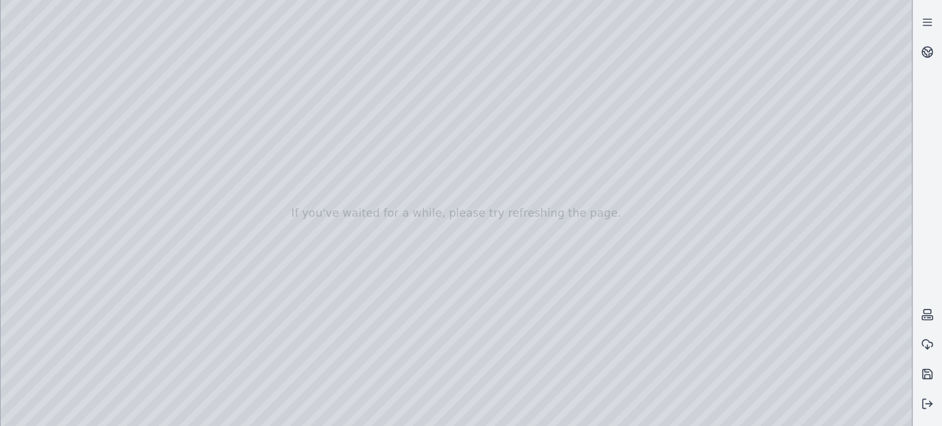
click at [544, 339] on div at bounding box center [456, 213] width 911 height 426
click at [638, 300] on div at bounding box center [456, 213] width 911 height 426
drag, startPoint x: 679, startPoint y: 300, endPoint x: 698, endPoint y: 262, distance: 42.6
drag, startPoint x: 676, startPoint y: 351, endPoint x: 661, endPoint y: 301, distance: 52.3
click at [656, 298] on div at bounding box center [456, 213] width 911 height 426
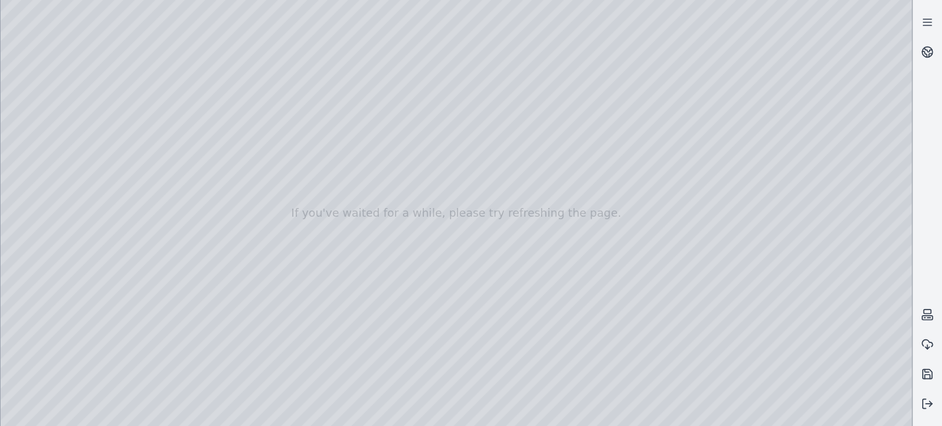
click at [701, 362] on div at bounding box center [456, 213] width 911 height 426
drag, startPoint x: 613, startPoint y: 331, endPoint x: 598, endPoint y: 287, distance: 46.4
click at [587, 276] on div at bounding box center [456, 213] width 911 height 426
drag, startPoint x: 601, startPoint y: 320, endPoint x: 589, endPoint y: 282, distance: 40.2
click at [588, 279] on div at bounding box center [456, 213] width 911 height 426
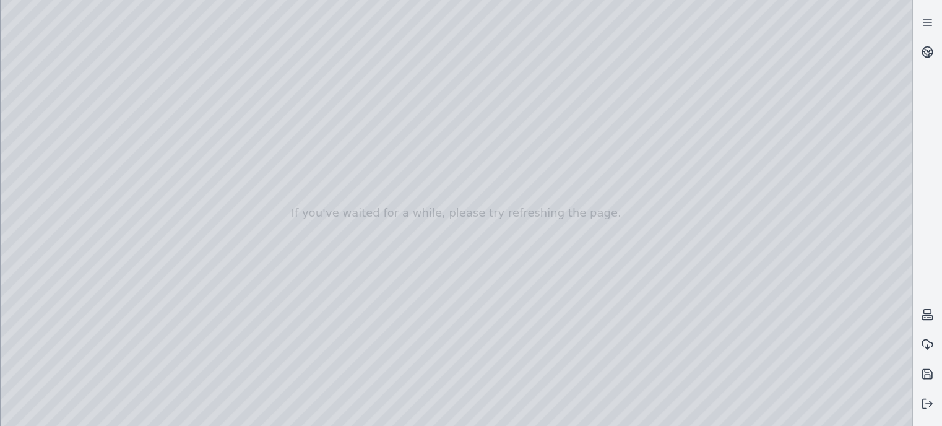
drag, startPoint x: 430, startPoint y: 217, endPoint x: 458, endPoint y: 242, distance: 36.8
click at [452, 246] on div at bounding box center [456, 213] width 911 height 426
drag, startPoint x: 504, startPoint y: 203, endPoint x: 315, endPoint y: 280, distance: 204.7
drag, startPoint x: 342, startPoint y: 98, endPoint x: 371, endPoint y: 215, distance: 120.6
click at [371, 215] on div at bounding box center [456, 213] width 911 height 426
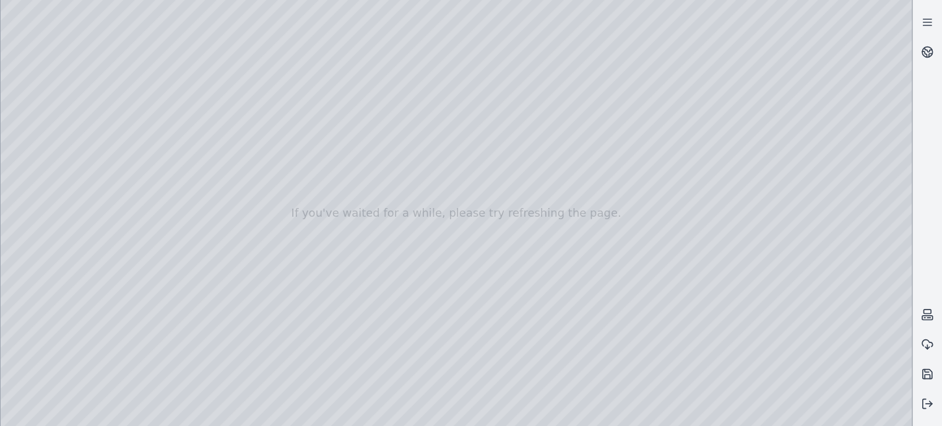
drag, startPoint x: 375, startPoint y: 90, endPoint x: 372, endPoint y: 58, distance: 31.8
click at [926, 407] on icon at bounding box center [927, 404] width 12 height 12
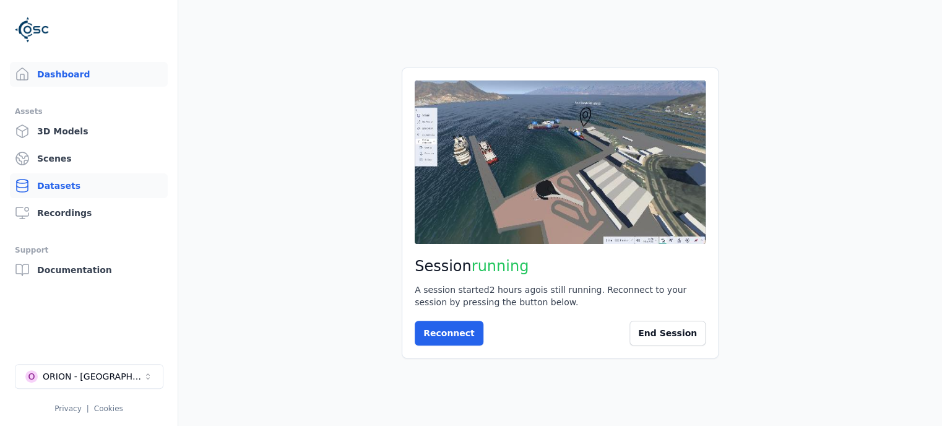
click at [50, 185] on link "Datasets" at bounding box center [89, 185] width 158 height 25
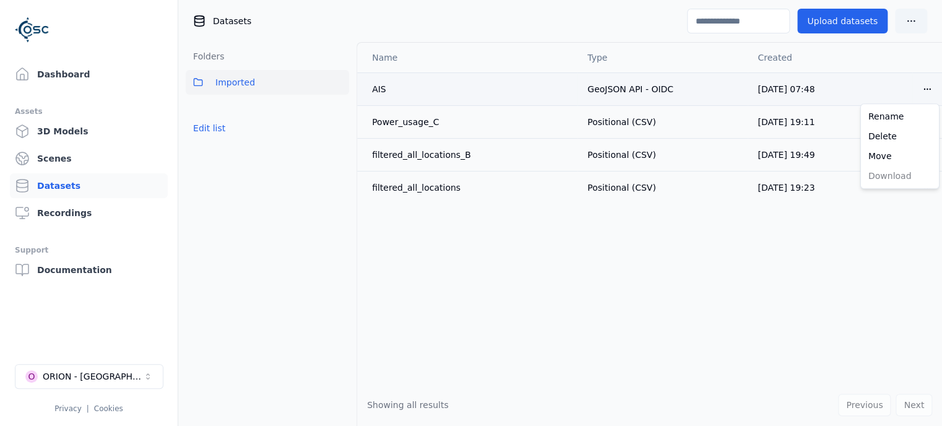
click at [929, 92] on html "Dashboard Assets 3D Models Scenes Datasets Recordings Support Documentation O O…" at bounding box center [471, 213] width 942 height 426
click at [822, 303] on html "Dashboard Assets 3D Models Scenes Datasets Recordings Support Documentation O O…" at bounding box center [471, 213] width 942 height 426
click at [292, 242] on div "Folders Imported Edit list" at bounding box center [267, 234] width 178 height 384
click at [77, 132] on link "3D Models" at bounding box center [89, 131] width 158 height 25
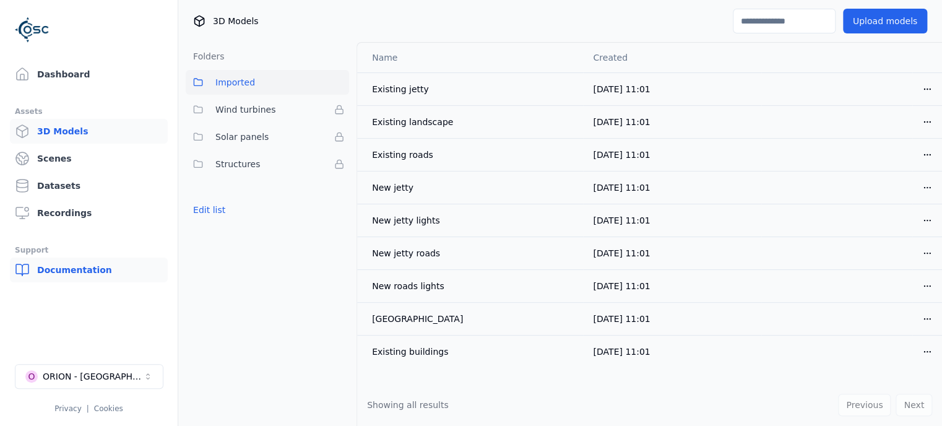
click at [61, 266] on link "Documentation" at bounding box center [89, 270] width 158 height 25
click at [872, 406] on div "Previous Next" at bounding box center [885, 405] width 94 height 22
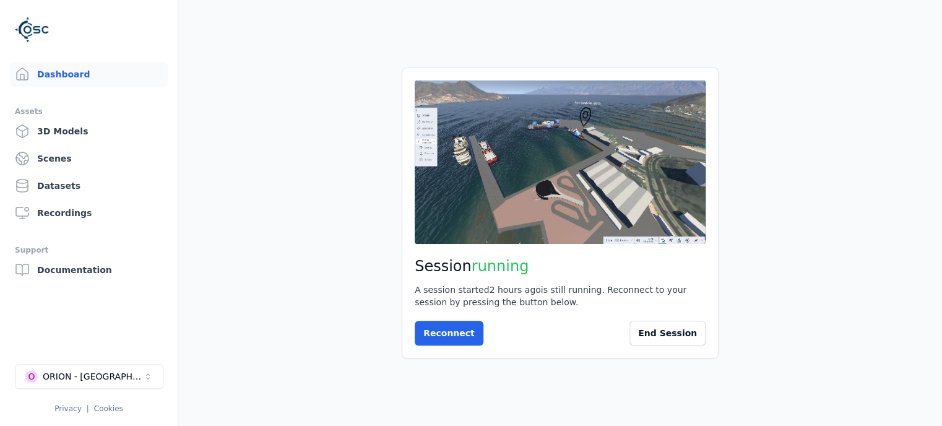
click at [246, 361] on main "Session running A session started 2 hours ago is still running. Reconnect to yo…" at bounding box center [560, 213] width 764 height 426
click at [148, 378] on icon "Select a workspace" at bounding box center [148, 377] width 10 height 10
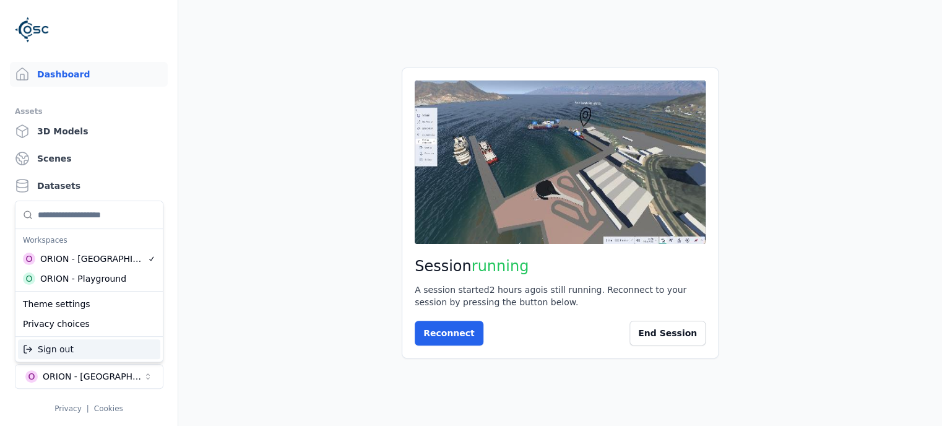
click at [278, 329] on html "Dashboard Assets 3D Models Scenes Datasets Recordings Support Documentation O O…" at bounding box center [471, 213] width 942 height 426
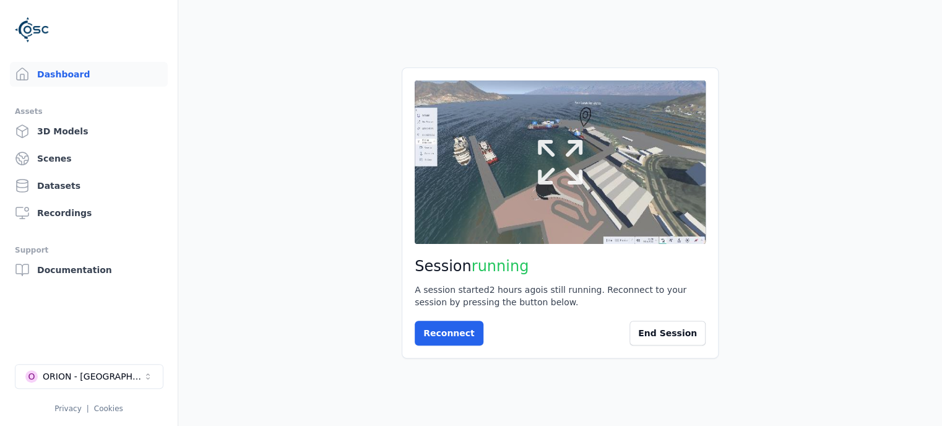
click at [552, 160] on icon at bounding box center [560, 162] width 59 height 59
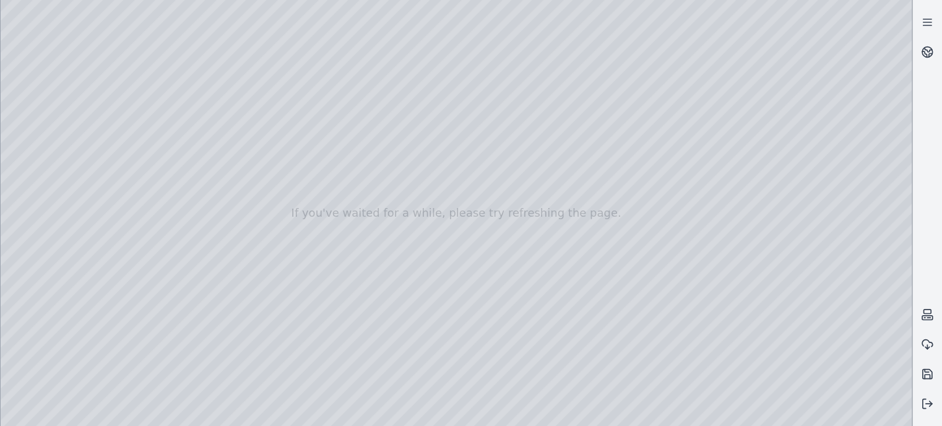
click at [745, 139] on div at bounding box center [456, 213] width 911 height 426
click at [463, 175] on div at bounding box center [456, 213] width 911 height 426
click at [929, 20] on icon at bounding box center [927, 22] width 12 height 12
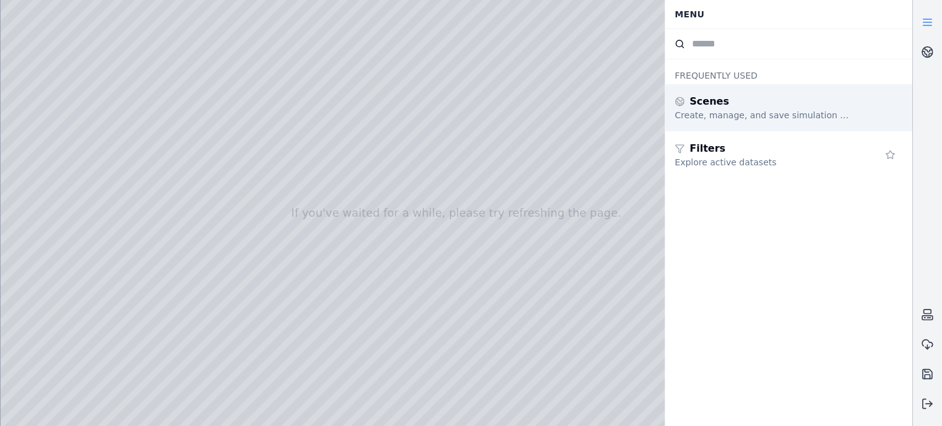
click at [792, 115] on div "Create, manage, and save simulation scenes" at bounding box center [764, 115] width 178 height 12
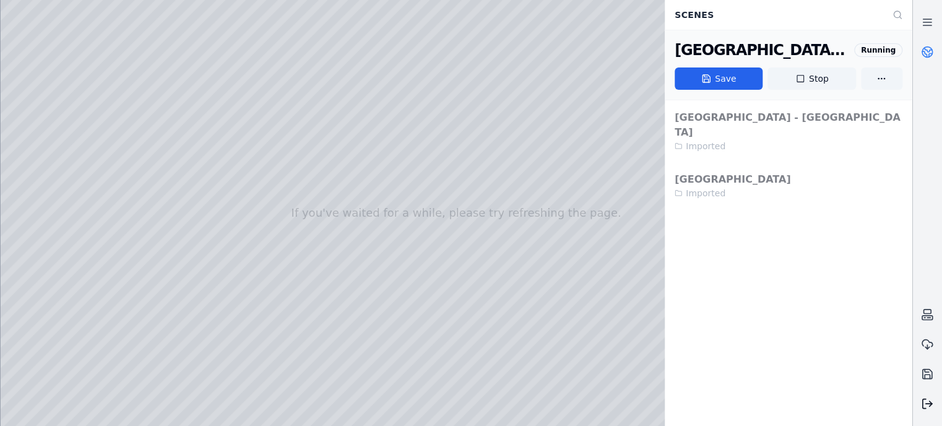
click at [929, 404] on line at bounding box center [929, 404] width 6 height 0
